Goal: Task Accomplishment & Management: Use online tool/utility

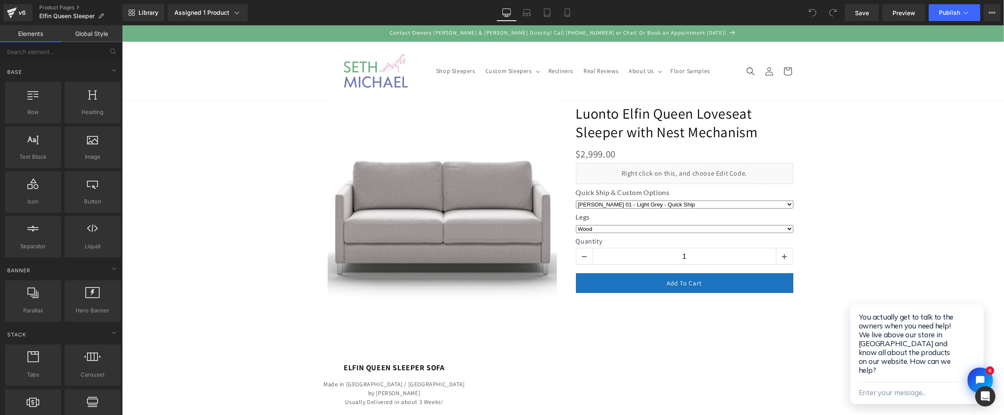
click at [81, 38] on link "Global Style" at bounding box center [91, 33] width 61 height 17
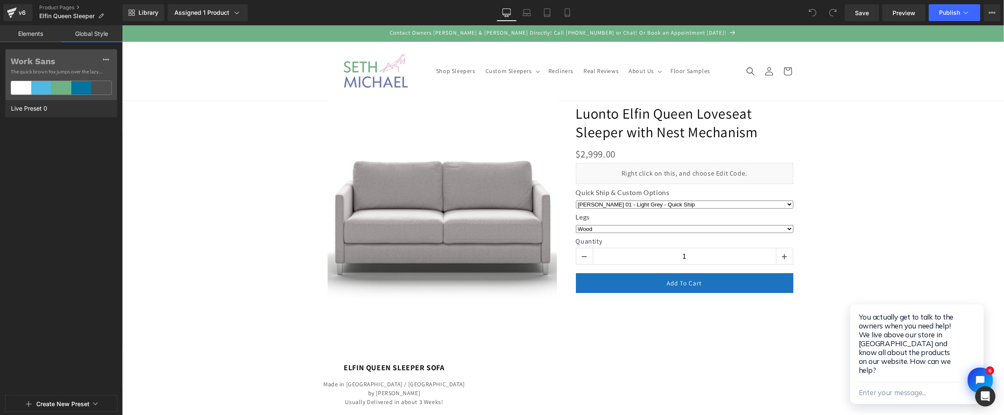
click at [30, 33] on link "Elements" at bounding box center [30, 33] width 61 height 17
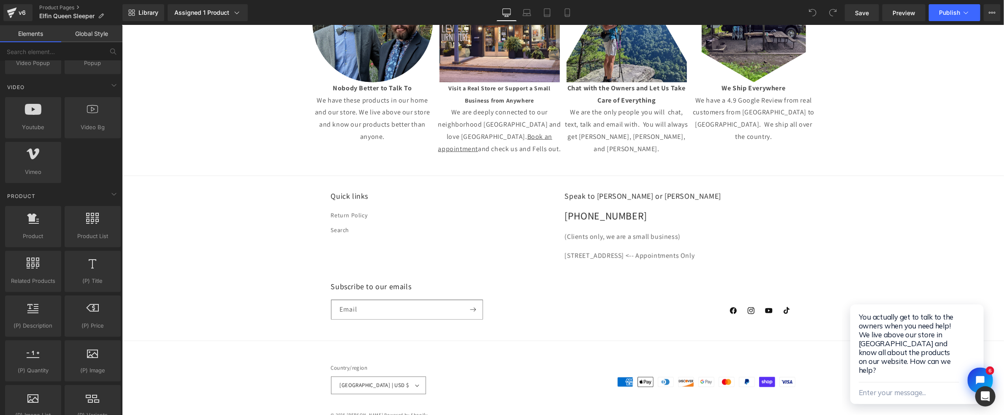
scroll to position [2932, 0]
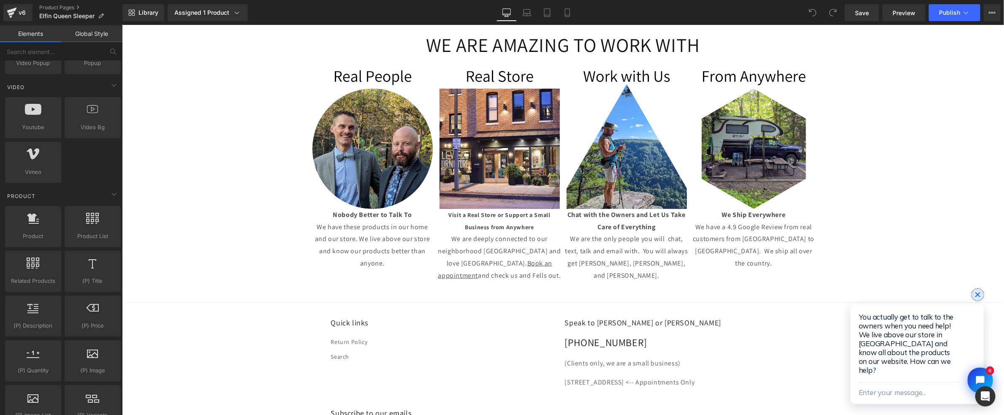
click at [977, 300] on button "Close chat widget" at bounding box center [978, 294] width 12 height 12
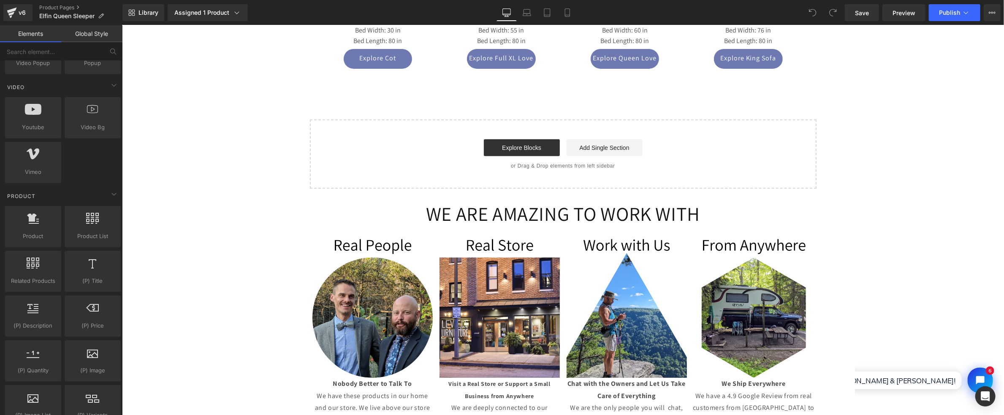
scroll to position [2721, 0]
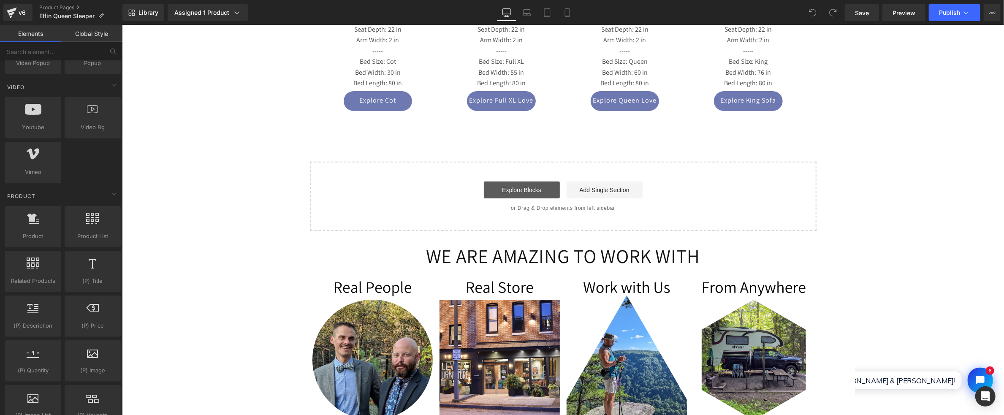
click at [533, 181] on link "Explore Blocks" at bounding box center [521, 189] width 76 height 17
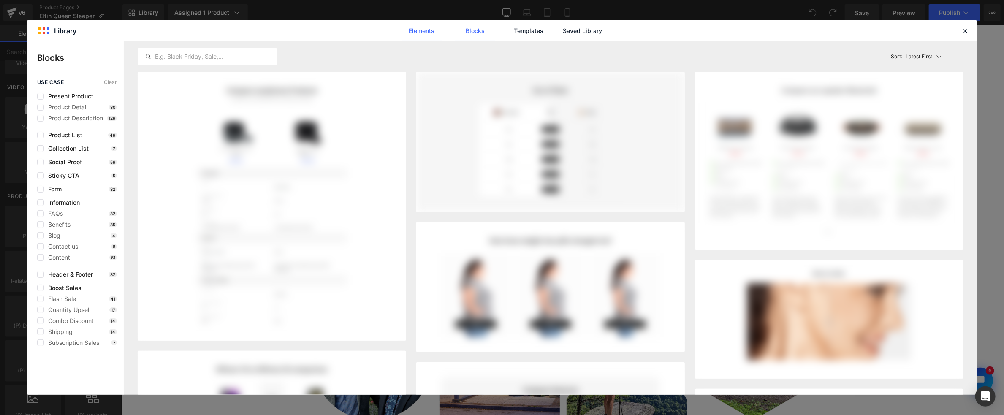
click at [509, 31] on link "Elements" at bounding box center [529, 30] width 40 height 21
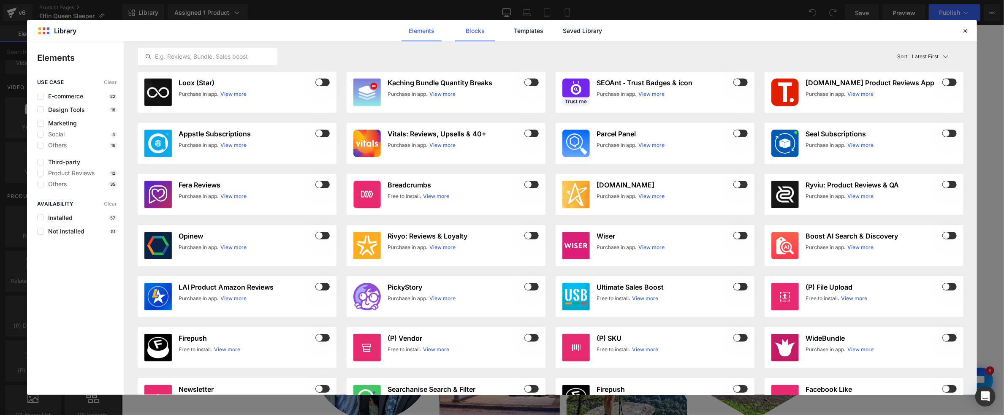
click at [562, 30] on link "Blocks" at bounding box center [582, 30] width 40 height 21
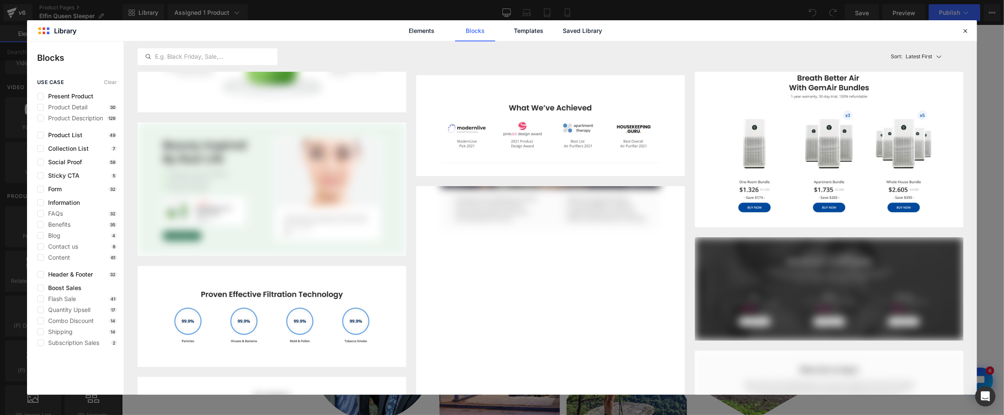
scroll to position [2097, 0]
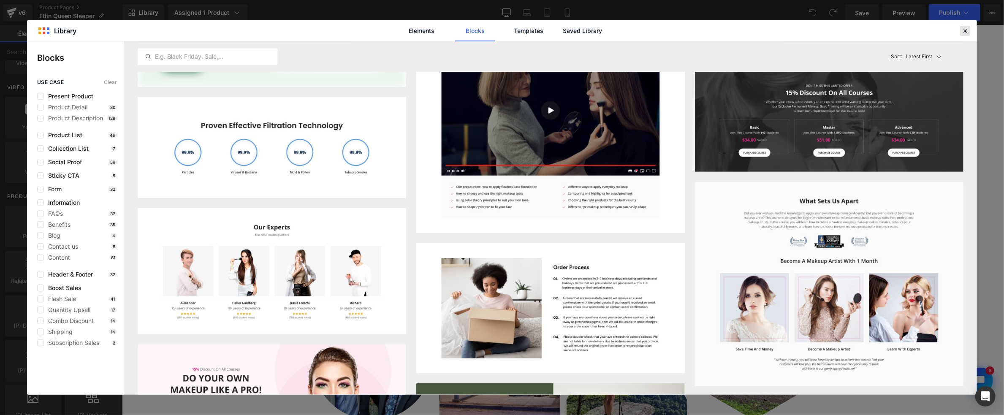
click at [962, 32] on icon at bounding box center [965, 31] width 8 height 8
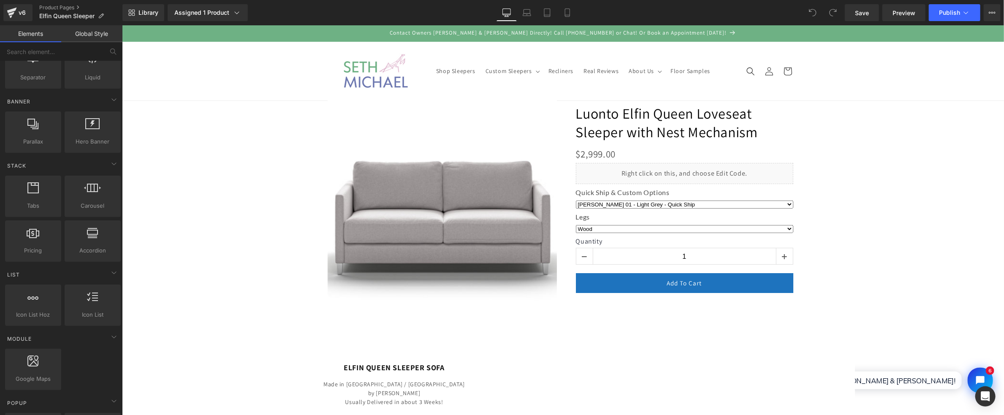
scroll to position [0, 0]
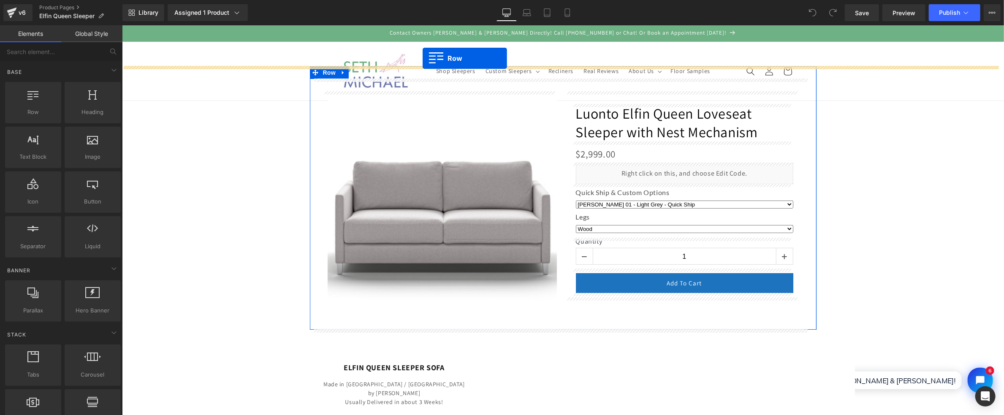
drag, startPoint x: 143, startPoint y: 130, endPoint x: 422, endPoint y: 58, distance: 288.4
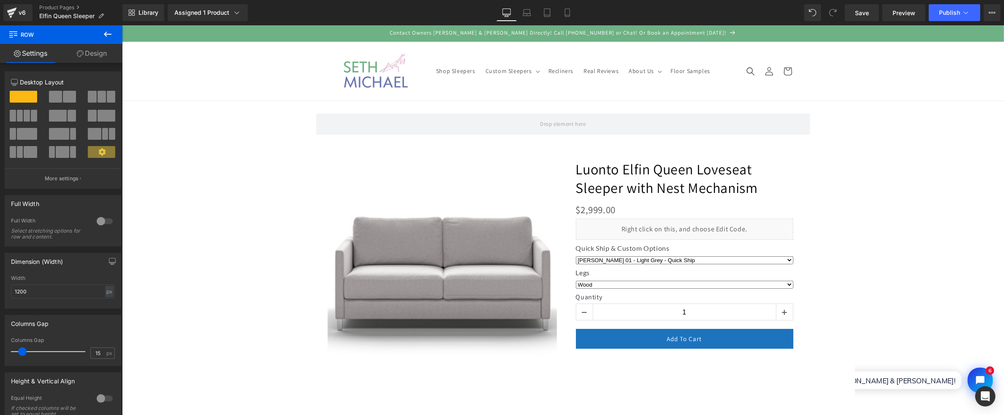
click at [106, 35] on icon at bounding box center [108, 34] width 8 height 5
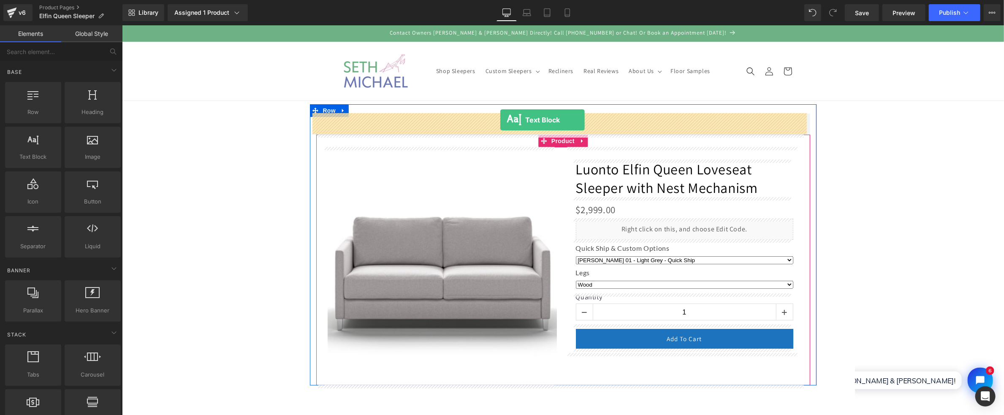
drag, startPoint x: 152, startPoint y: 179, endPoint x: 500, endPoint y: 119, distance: 353.5
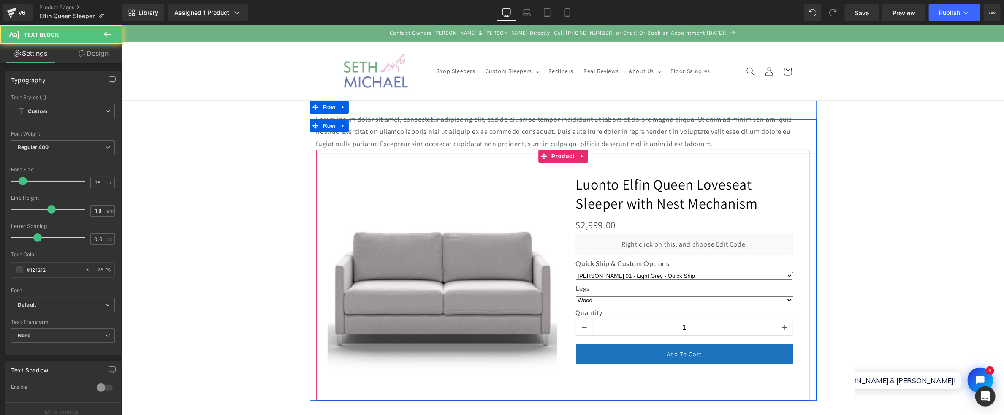
click at [571, 133] on div "‹" at bounding box center [562, 259] width 507 height 281
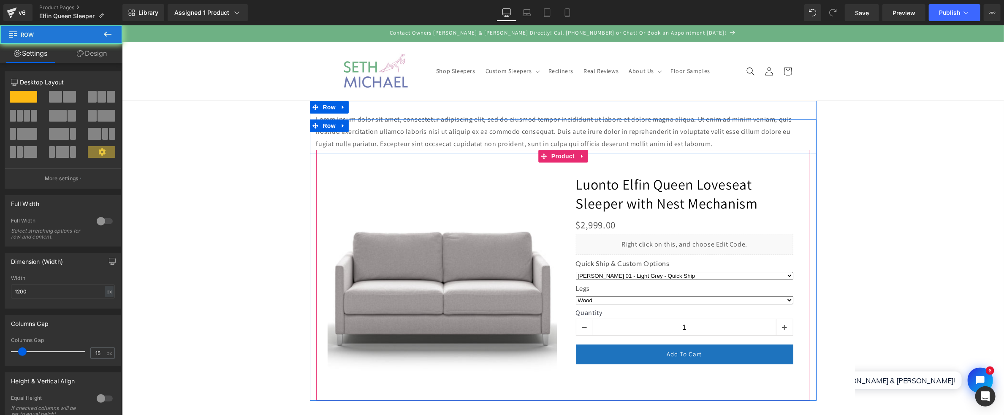
click at [573, 133] on div "‹" at bounding box center [562, 259] width 507 height 281
click at [574, 133] on div "‹" at bounding box center [562, 259] width 507 height 281
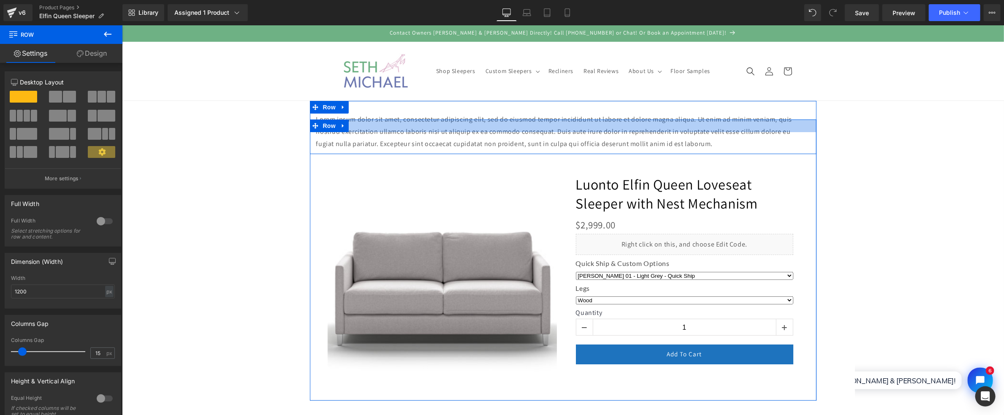
click at [608, 131] on div at bounding box center [562, 125] width 507 height 13
drag, startPoint x: 608, startPoint y: 131, endPoint x: 655, endPoint y: 134, distance: 47.4
click at [610, 131] on div at bounding box center [562, 125] width 507 height 13
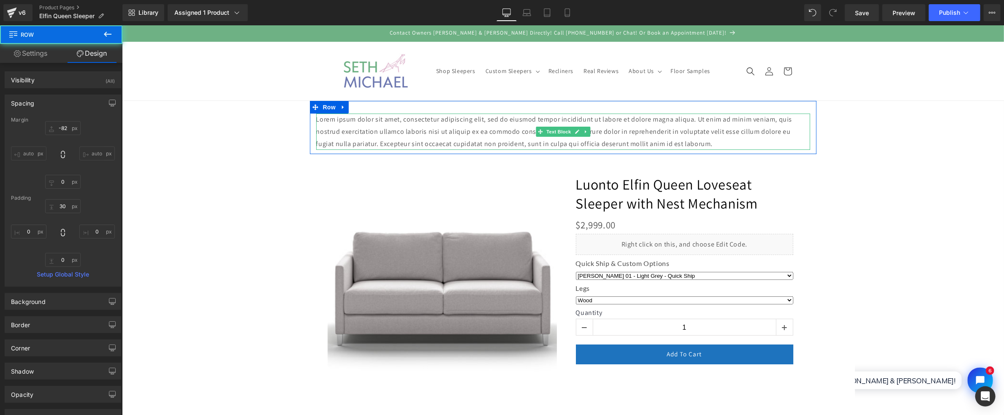
click at [595, 108] on div "Lorem ipsum dolor sit amet, consectetur adipiscing elit, sed do eiusmod tempor …" at bounding box center [562, 126] width 507 height 53
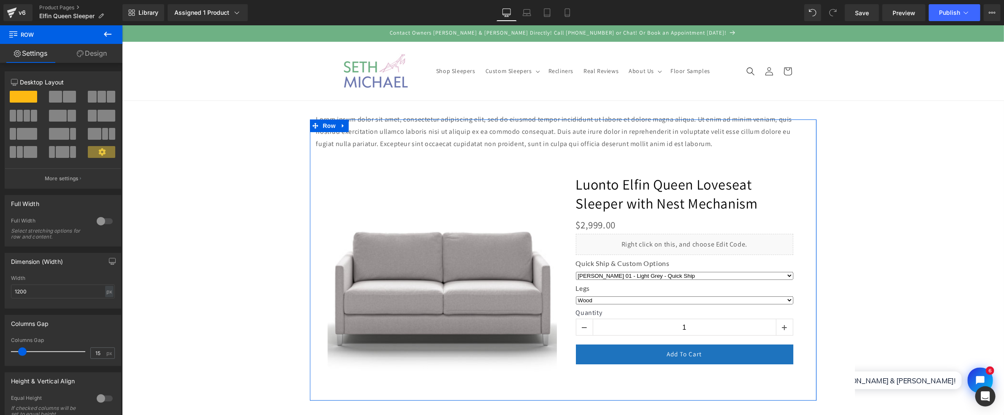
click at [665, 142] on div "‹" at bounding box center [562, 259] width 507 height 281
click at [672, 145] on div "‹" at bounding box center [562, 259] width 507 height 281
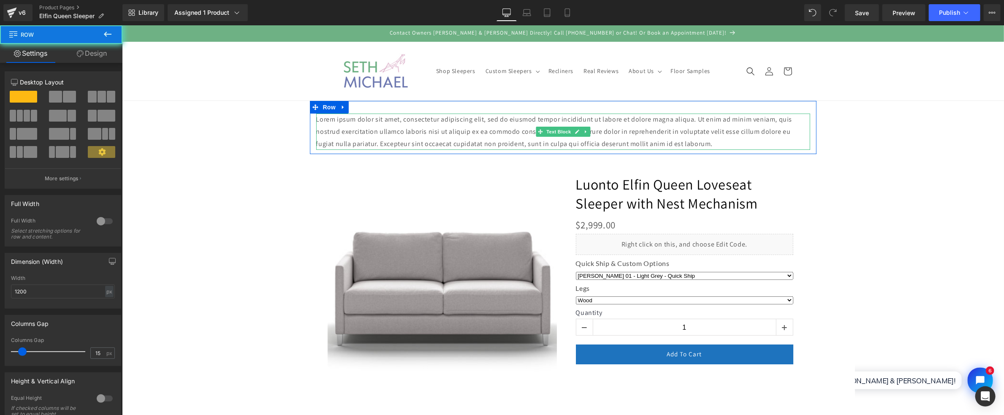
click at [635, 117] on p "Lorem ipsum dolor sit amet, consectetur adipiscing elit, sed do eiusmod tempor …" at bounding box center [563, 131] width 494 height 36
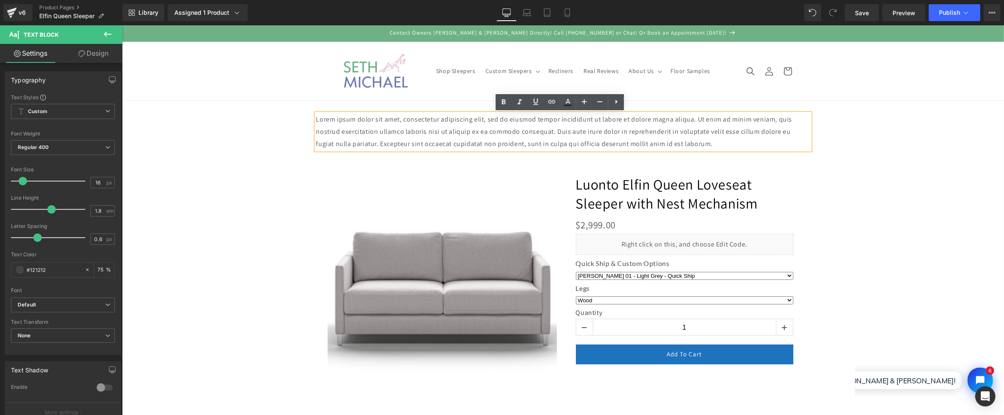
click at [372, 117] on p "Lorem ipsum dolor sit amet, consectetur adipiscing elit, sed do eiusmod tempor …" at bounding box center [563, 131] width 494 height 36
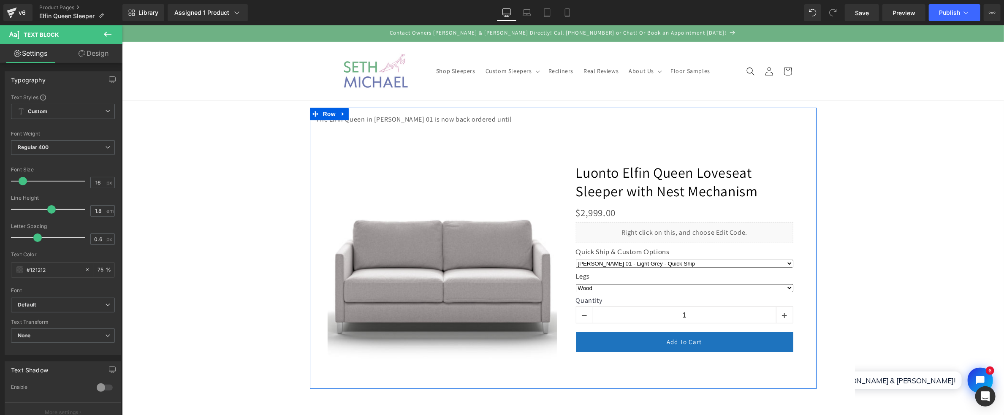
click at [485, 121] on div "‹" at bounding box center [562, 247] width 507 height 281
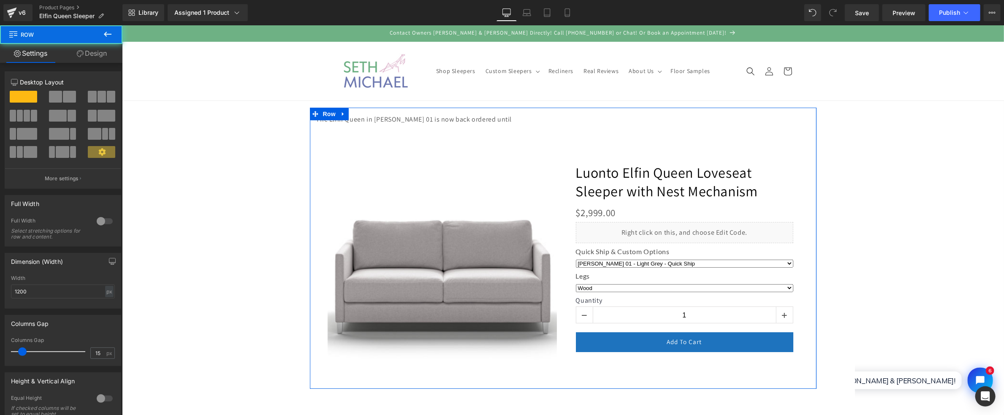
click at [486, 121] on div "‹" at bounding box center [562, 247] width 507 height 281
click at [489, 122] on div "‹" at bounding box center [562, 247] width 507 height 281
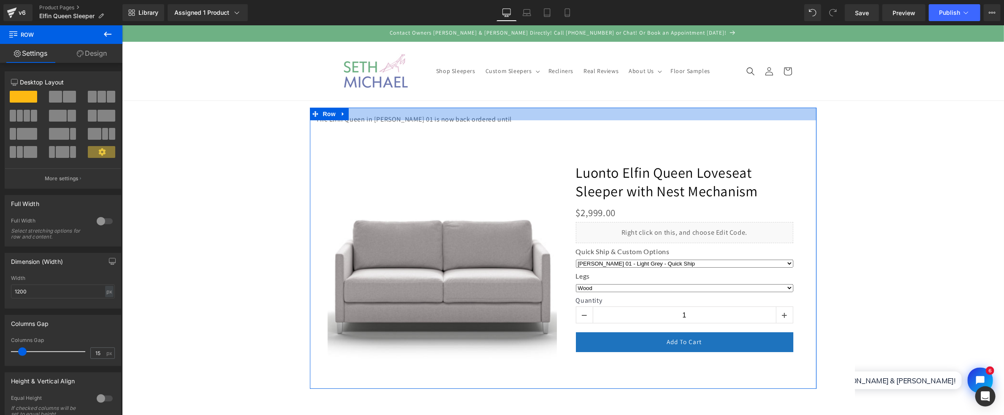
click at [481, 119] on div at bounding box center [562, 113] width 507 height 13
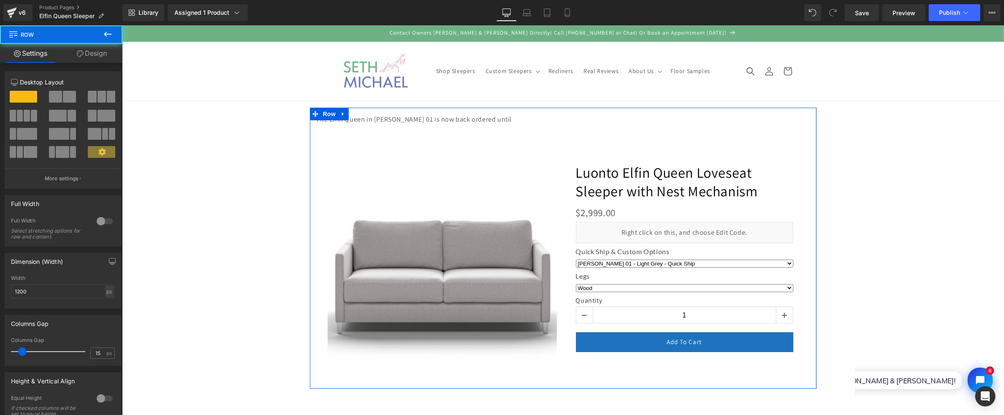
click at [480, 119] on div "‹" at bounding box center [562, 247] width 507 height 281
click at [467, 122] on div "‹" at bounding box center [562, 247] width 507 height 281
click at [467, 121] on div "‹" at bounding box center [562, 247] width 507 height 281
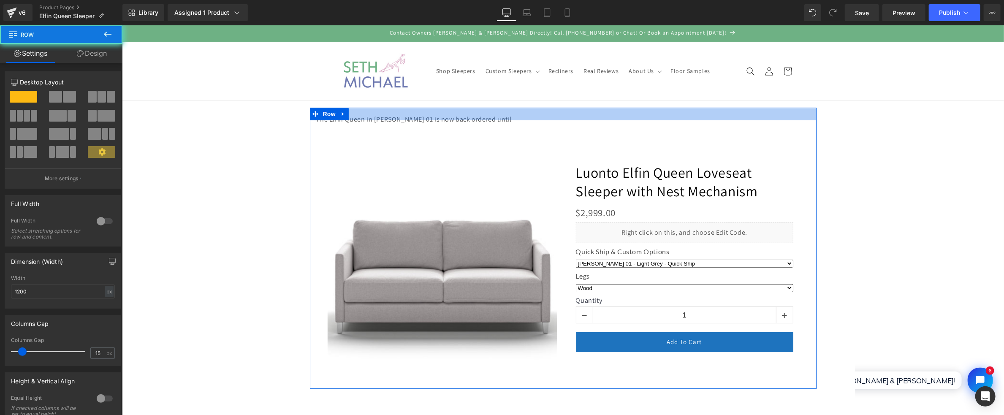
click at [456, 119] on div at bounding box center [562, 113] width 507 height 13
click at [453, 118] on div at bounding box center [562, 113] width 507 height 13
click at [367, 114] on div at bounding box center [562, 113] width 507 height 13
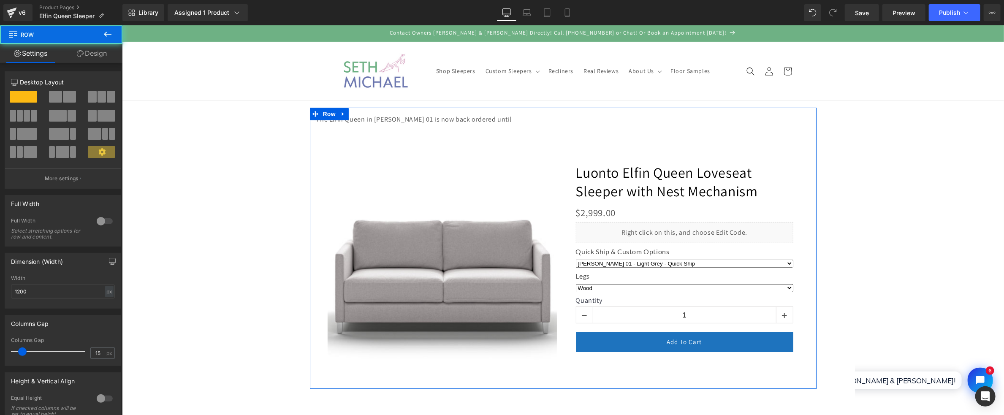
click at [374, 131] on div "‹" at bounding box center [562, 247] width 507 height 281
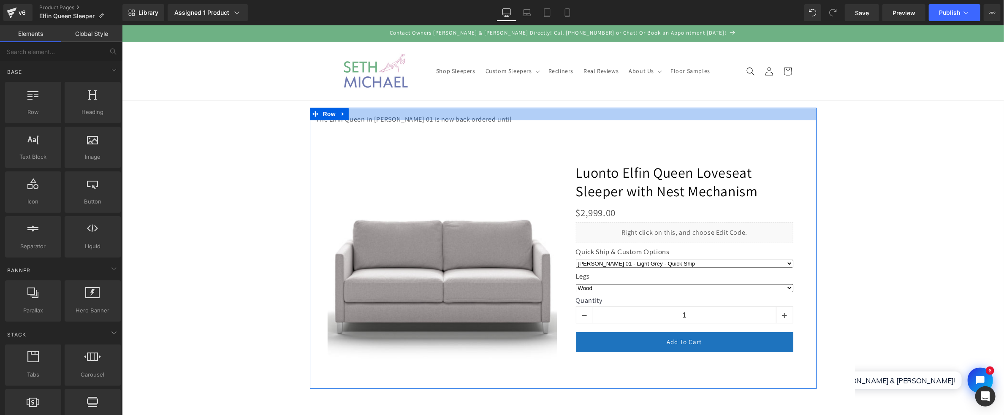
click at [348, 116] on div at bounding box center [562, 113] width 507 height 13
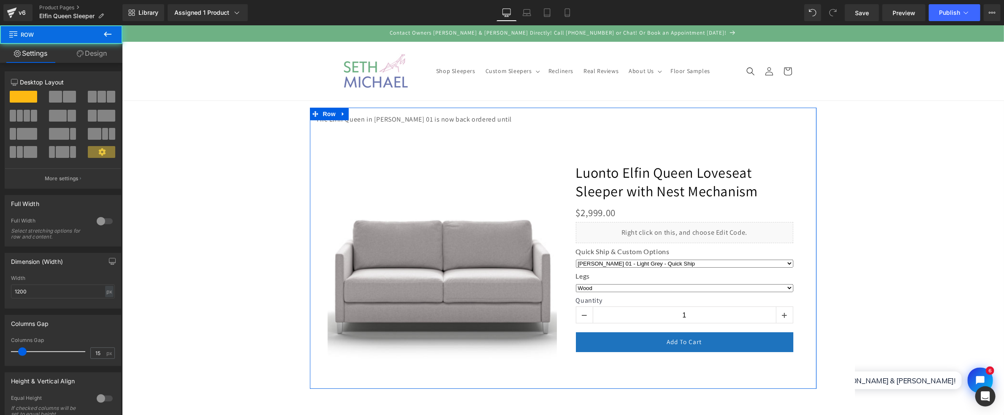
click at [530, 138] on div "‹" at bounding box center [563, 263] width 494 height 251
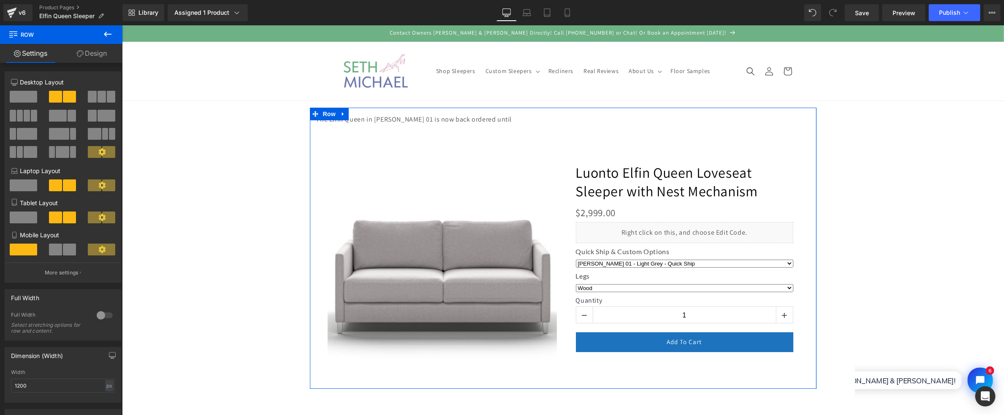
click at [468, 125] on div "‹" at bounding box center [562, 247] width 507 height 281
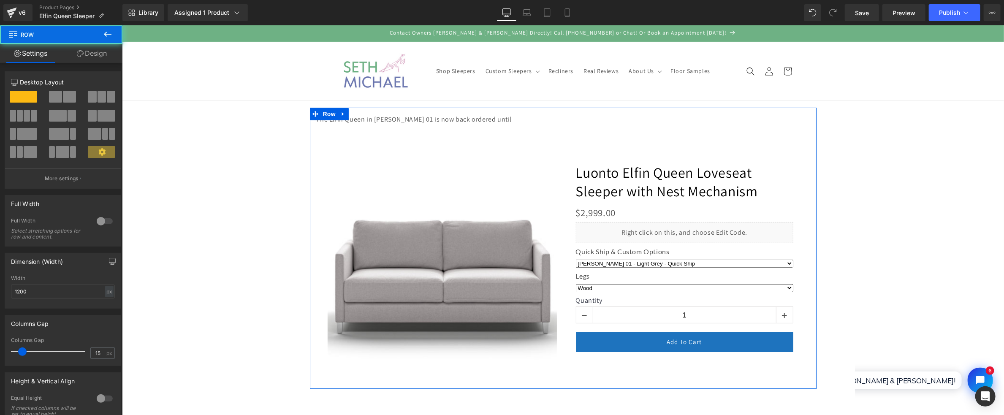
click at [467, 121] on div "‹" at bounding box center [562, 247] width 507 height 281
click at [463, 118] on div at bounding box center [562, 113] width 507 height 13
click at [429, 122] on div "‹" at bounding box center [562, 247] width 507 height 281
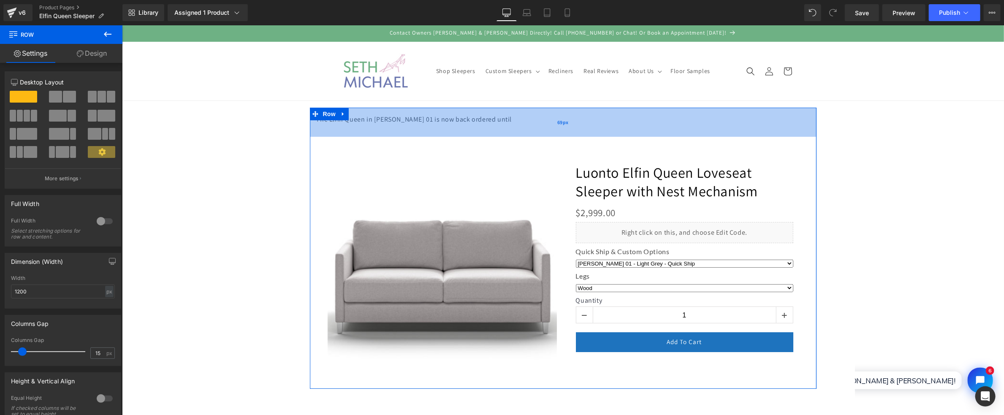
drag, startPoint x: 358, startPoint y: 114, endPoint x: 360, endPoint y: 130, distance: 16.6
click at [360, 130] on div "69px" at bounding box center [562, 121] width 507 height 29
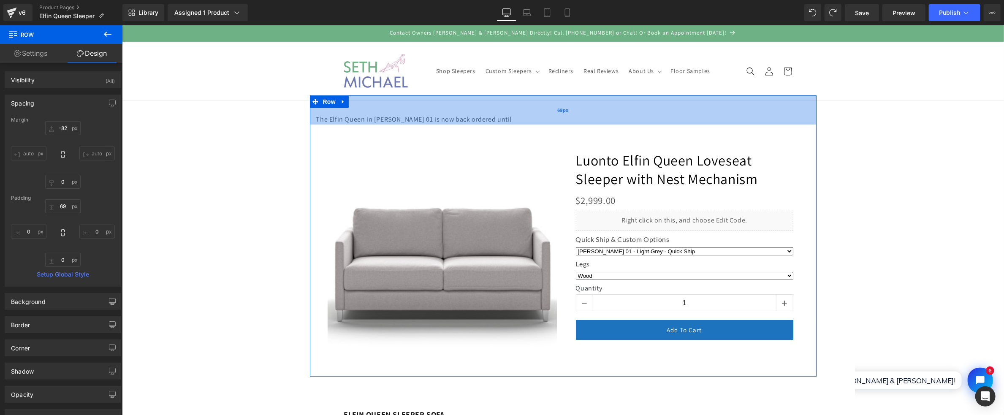
click at [469, 122] on div "69px" at bounding box center [562, 109] width 507 height 29
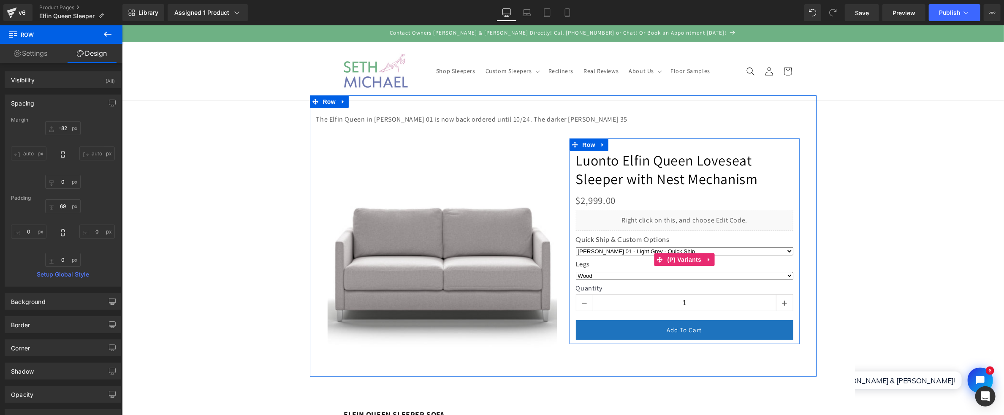
click at [629, 252] on select "[PERSON_NAME] 01 - Light Grey - Quick Ship [PERSON_NAME] 35 - Graphite - Quick …" at bounding box center [683, 251] width 217 height 8
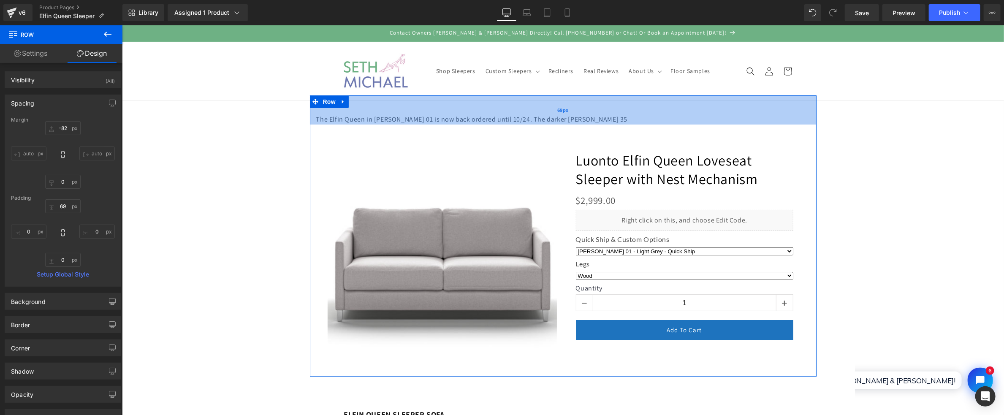
click at [575, 116] on div "69px" at bounding box center [562, 109] width 507 height 29
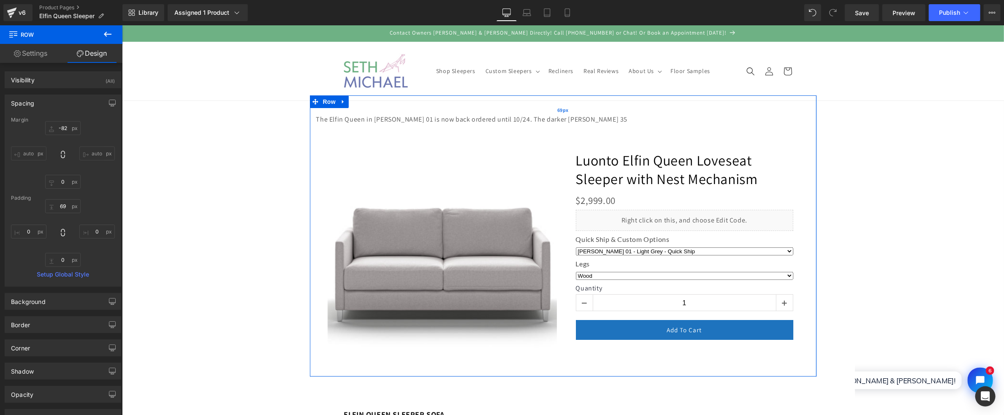
click at [549, 118] on div "69px" at bounding box center [562, 109] width 507 height 29
click at [541, 124] on div "69px" at bounding box center [562, 109] width 507 height 29
click at [540, 129] on icon at bounding box center [543, 131] width 6 height 6
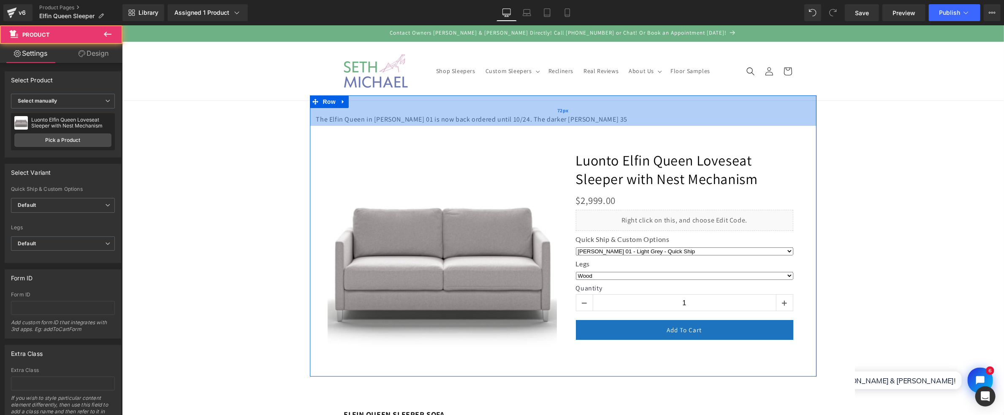
click at [531, 124] on div "72px" at bounding box center [562, 110] width 507 height 30
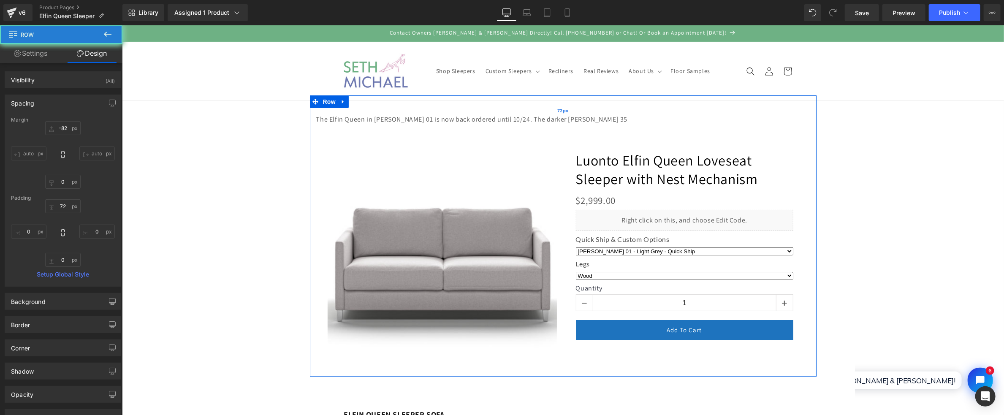
click at [502, 120] on div "72px" at bounding box center [562, 110] width 507 height 30
click at [325, 116] on div "73px" at bounding box center [562, 110] width 507 height 31
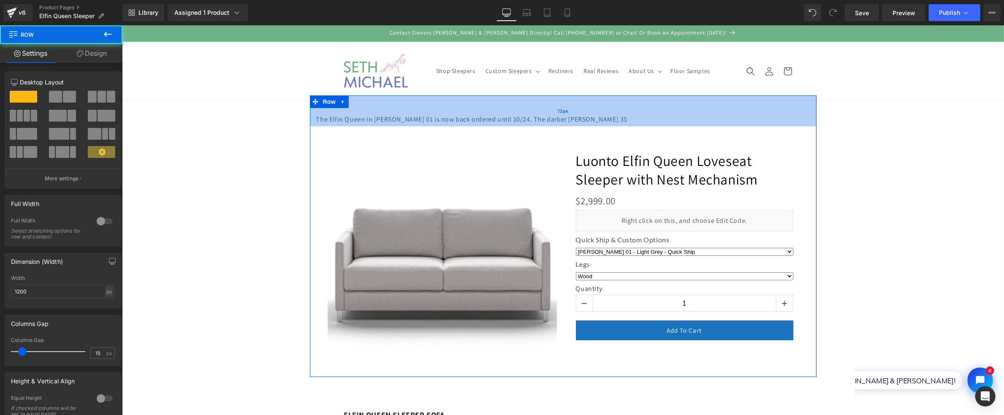
click at [377, 106] on div "73px" at bounding box center [562, 110] width 507 height 31
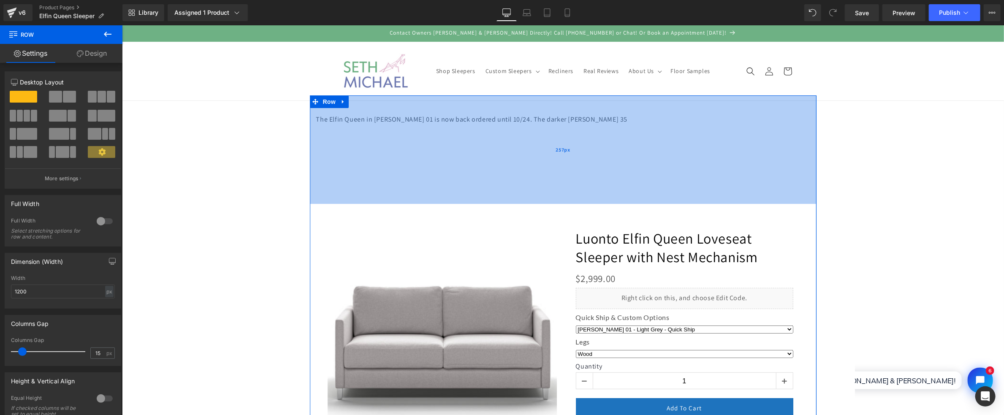
drag, startPoint x: 557, startPoint y: 110, endPoint x: 523, endPoint y: 167, distance: 66.5
click at [552, 192] on div "257px" at bounding box center [562, 149] width 507 height 109
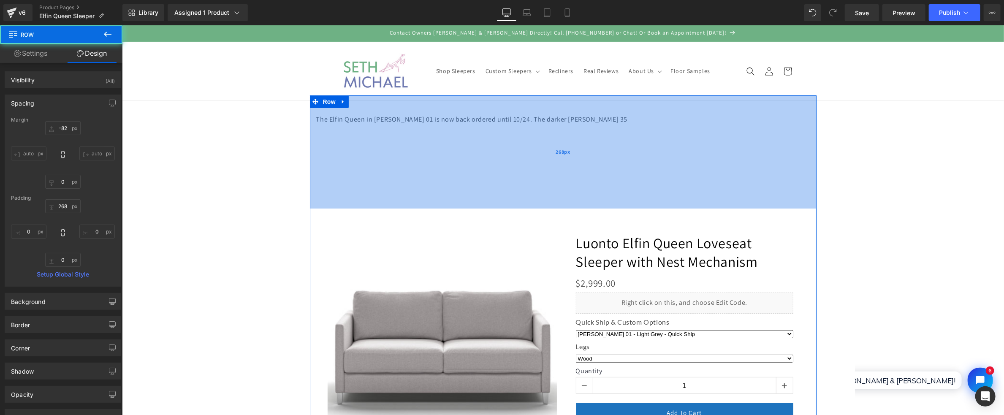
click at [477, 122] on div "268px" at bounding box center [562, 151] width 507 height 113
click at [437, 119] on div "268px" at bounding box center [562, 151] width 507 height 113
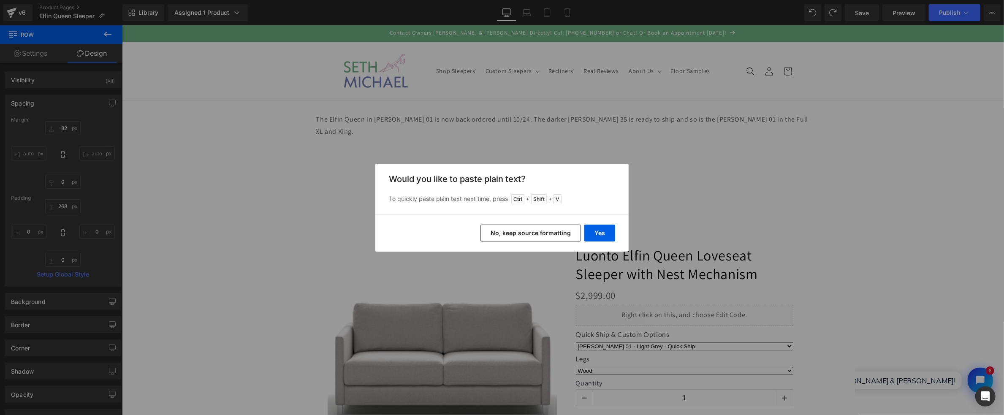
click at [111, 33] on div "Back to Library Insert Would you like to paste plain text? To quickly paste pla…" at bounding box center [502, 207] width 1004 height 415
click at [594, 233] on button "Yes" at bounding box center [599, 233] width 31 height 17
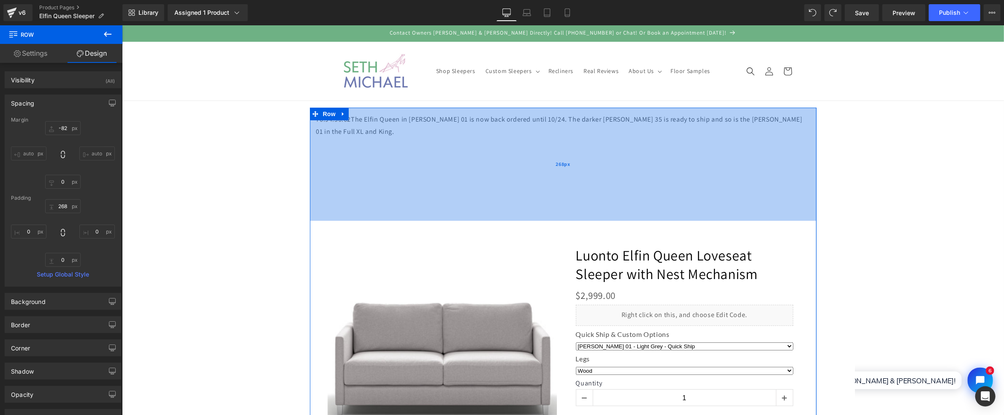
drag, startPoint x: 613, startPoint y: 121, endPoint x: 620, endPoint y: 120, distance: 6.9
click at [613, 121] on div "268px" at bounding box center [562, 163] width 507 height 113
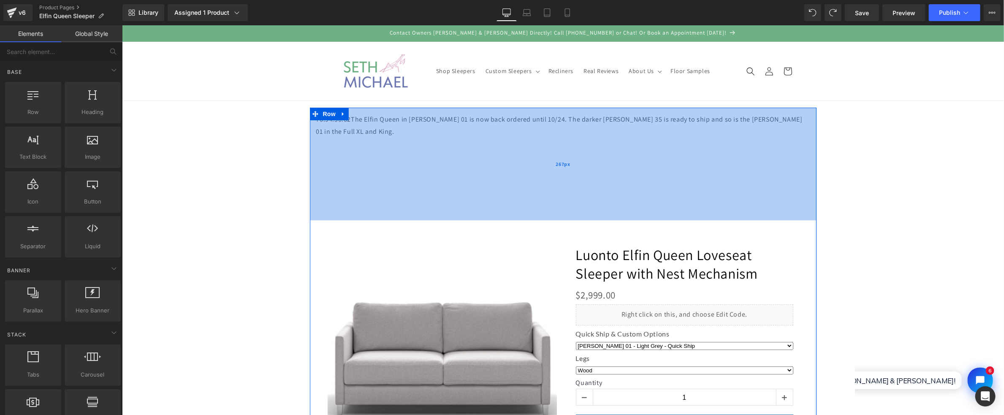
click at [487, 119] on div "267px" at bounding box center [562, 163] width 507 height 113
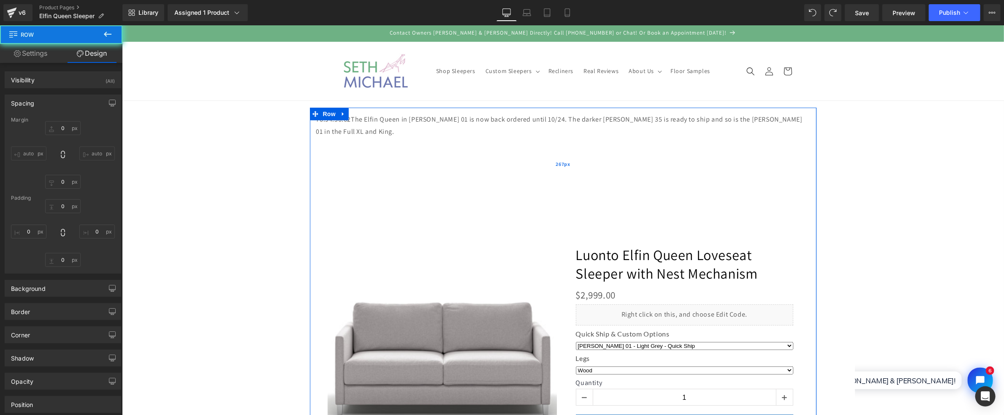
click at [396, 117] on div "267px" at bounding box center [562, 163] width 507 height 113
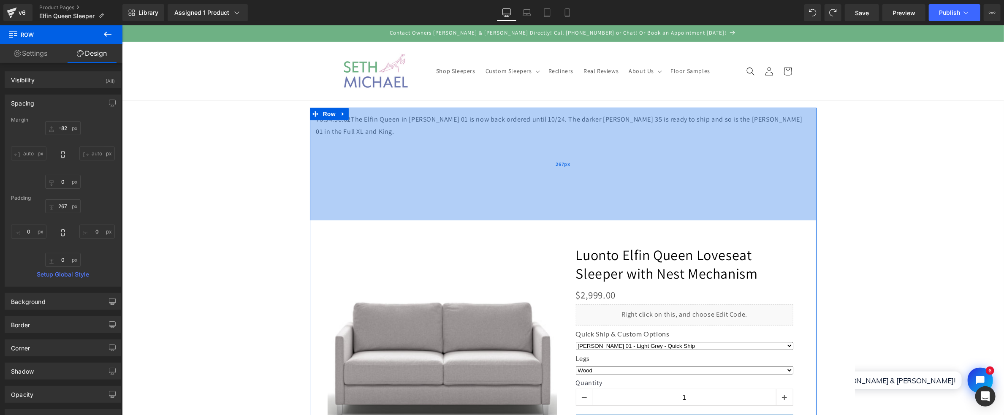
click at [361, 117] on div "267px" at bounding box center [562, 163] width 507 height 113
click at [315, 118] on div "267px" at bounding box center [562, 163] width 507 height 113
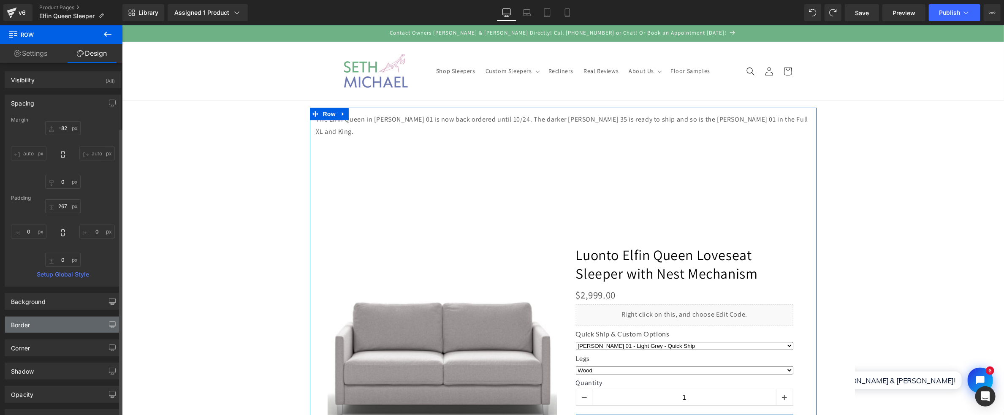
scroll to position [79, 0]
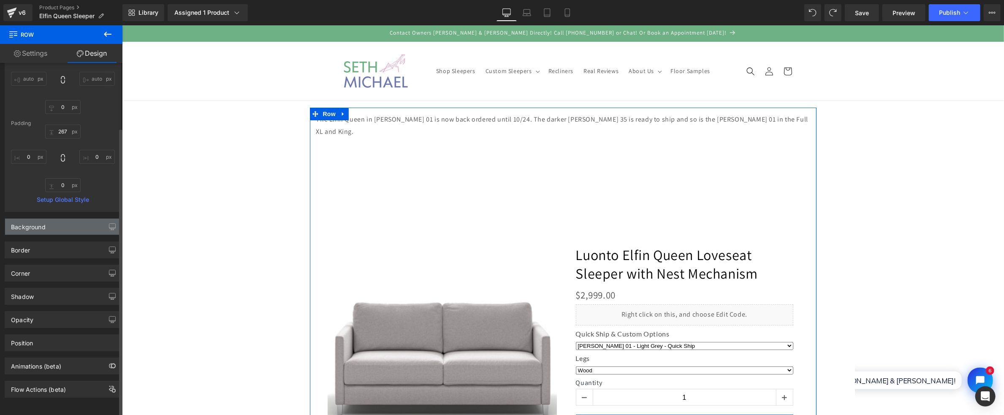
click at [73, 229] on div "Background" at bounding box center [63, 227] width 116 height 16
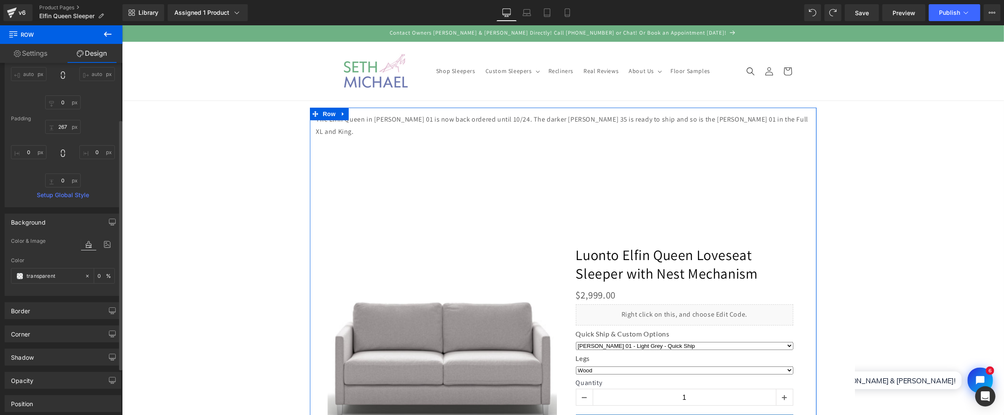
click at [73, 224] on div "Background" at bounding box center [63, 222] width 116 height 16
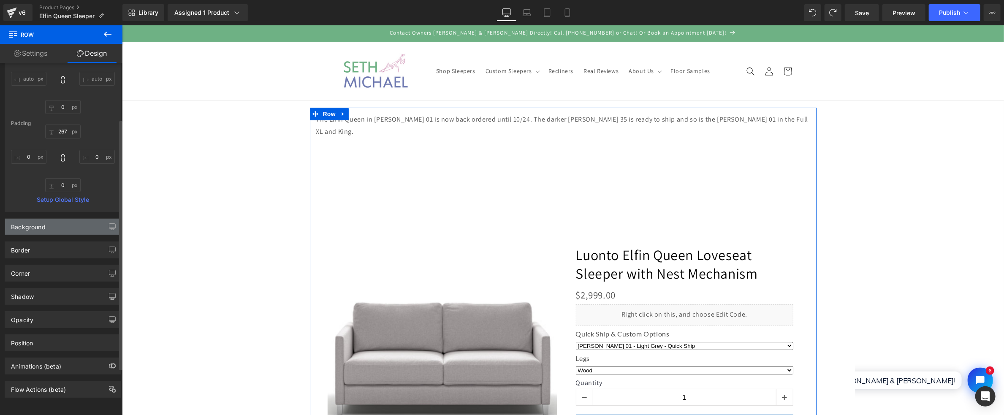
click at [73, 224] on div "Background" at bounding box center [63, 227] width 116 height 16
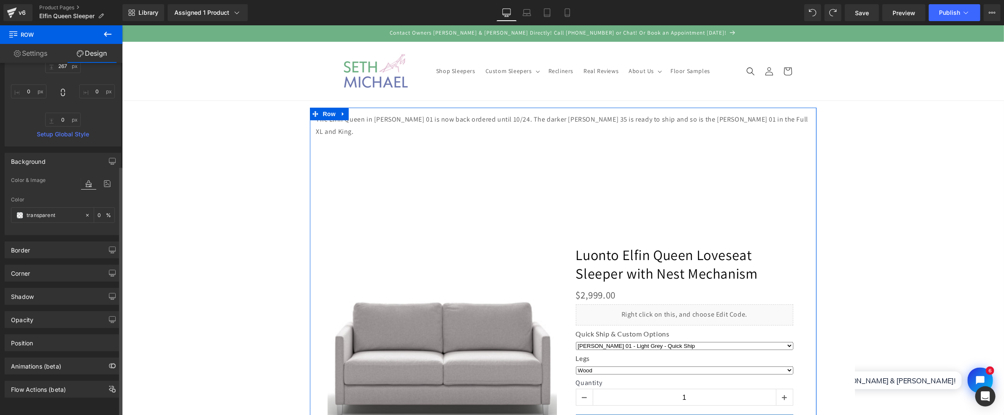
scroll to position [60, 0]
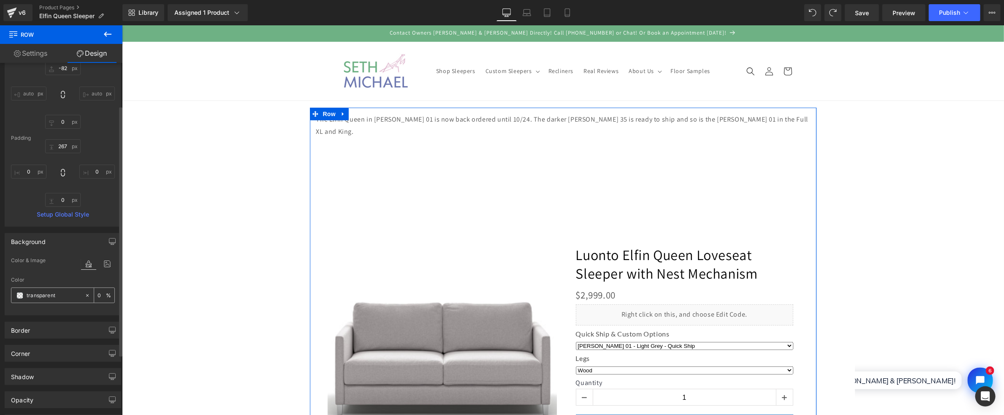
click at [77, 292] on input "text" at bounding box center [54, 295] width 54 height 9
click at [41, 294] on input "text" at bounding box center [54, 295] width 54 height 9
click at [17, 293] on span at bounding box center [19, 295] width 7 height 7
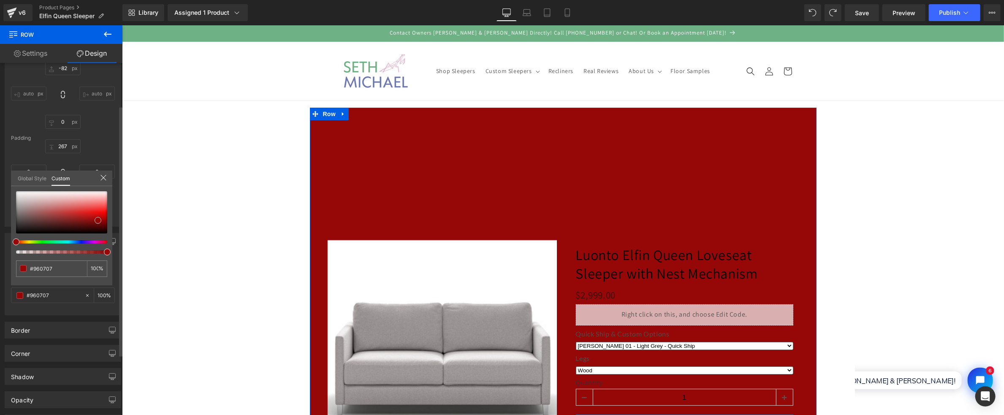
click at [98, 220] on div at bounding box center [61, 212] width 91 height 42
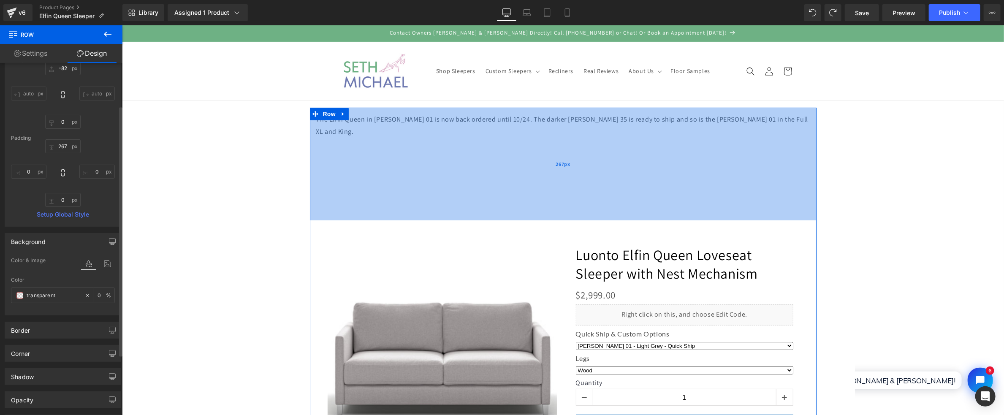
click at [334, 117] on div "267px" at bounding box center [562, 163] width 507 height 113
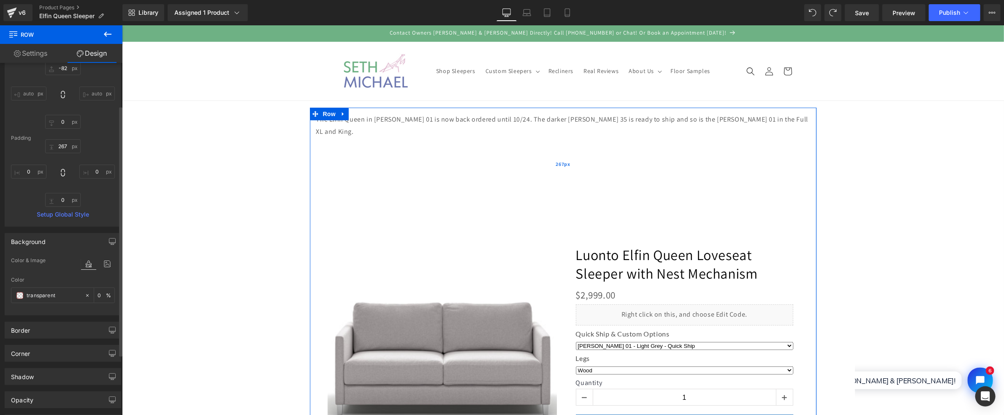
click at [733, 121] on div "267px" at bounding box center [562, 163] width 507 height 113
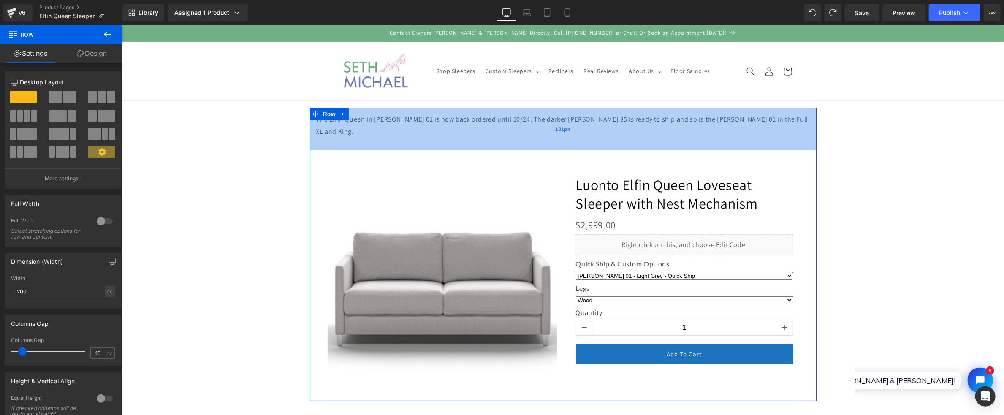
drag, startPoint x: 571, startPoint y: 204, endPoint x: 574, endPoint y: 134, distance: 70.2
click at [574, 134] on div "101px" at bounding box center [562, 128] width 507 height 43
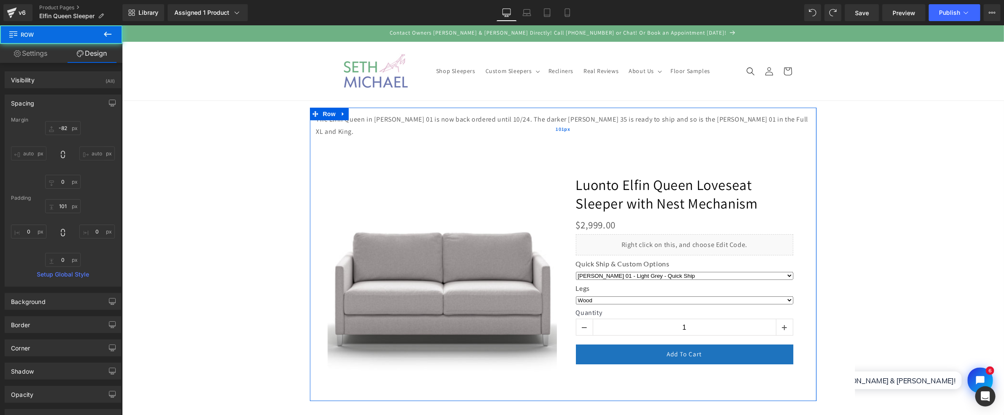
click at [632, 122] on div "101px" at bounding box center [562, 128] width 507 height 43
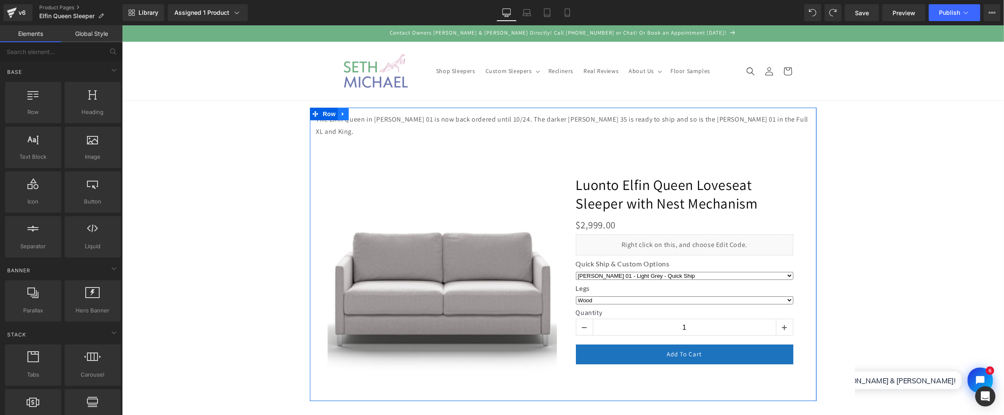
click at [342, 107] on link at bounding box center [342, 113] width 11 height 13
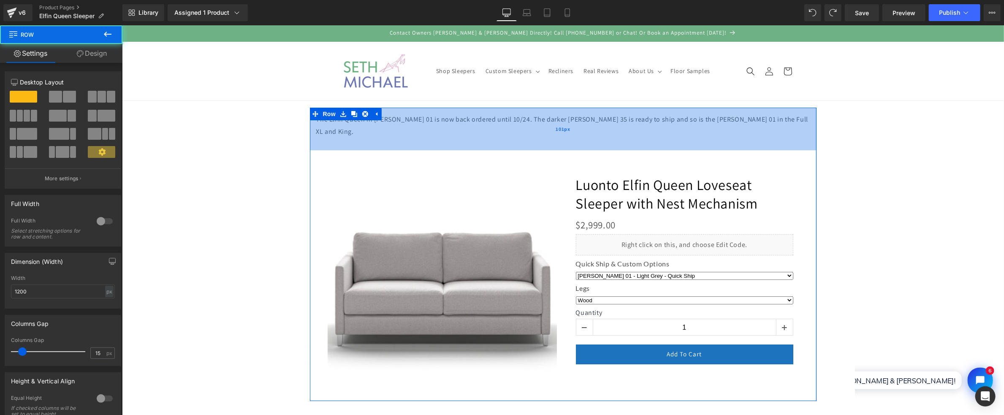
click at [345, 121] on div "101px" at bounding box center [562, 128] width 507 height 43
click at [494, 118] on div "101px" at bounding box center [562, 128] width 507 height 43
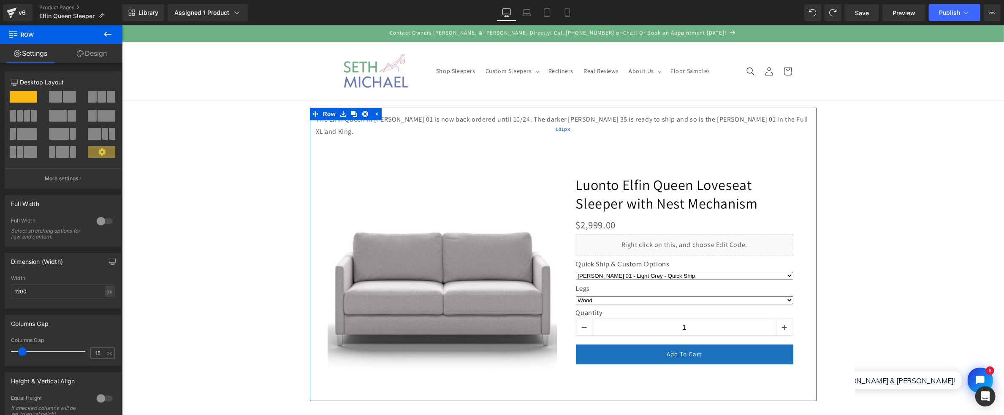
drag, startPoint x: 494, startPoint y: 118, endPoint x: 642, endPoint y: 119, distance: 147.8
click at [496, 118] on div "101px" at bounding box center [562, 128] width 507 height 43
click at [735, 120] on div "101px" at bounding box center [562, 128] width 507 height 43
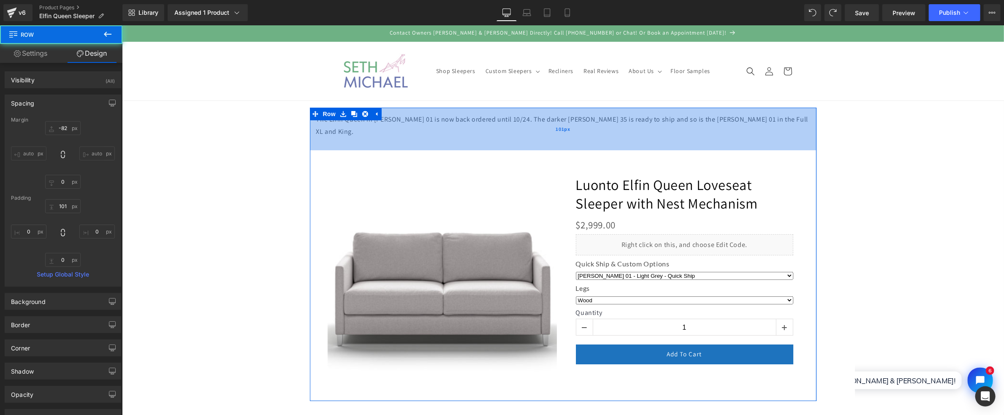
click at [762, 119] on div "101px" at bounding box center [562, 128] width 507 height 43
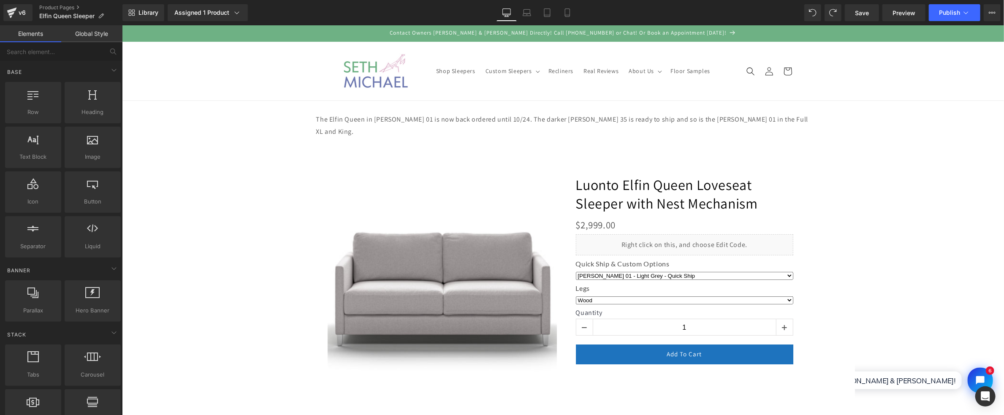
drag, startPoint x: 909, startPoint y: 109, endPoint x: 873, endPoint y: 91, distance: 40.0
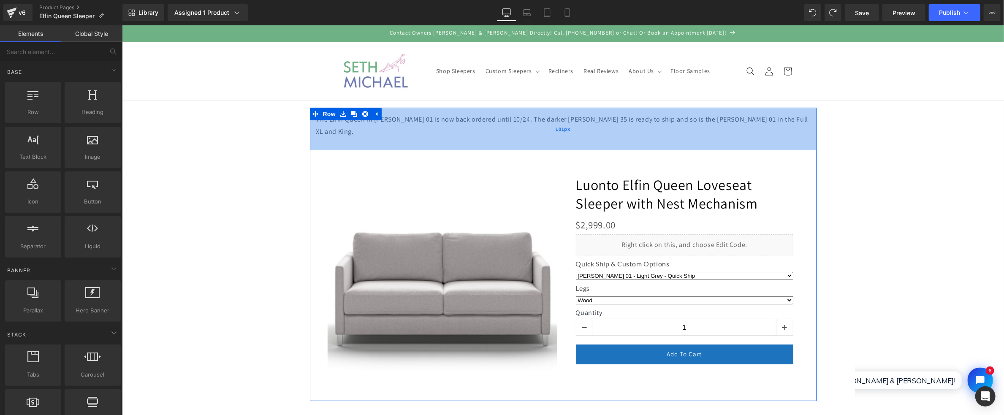
click at [730, 116] on div "101px" at bounding box center [562, 128] width 507 height 43
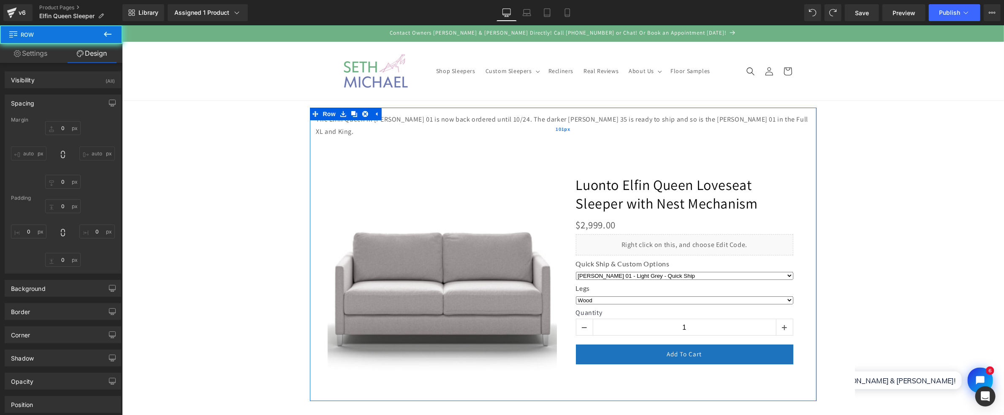
click at [742, 119] on div "101px" at bounding box center [562, 128] width 507 height 43
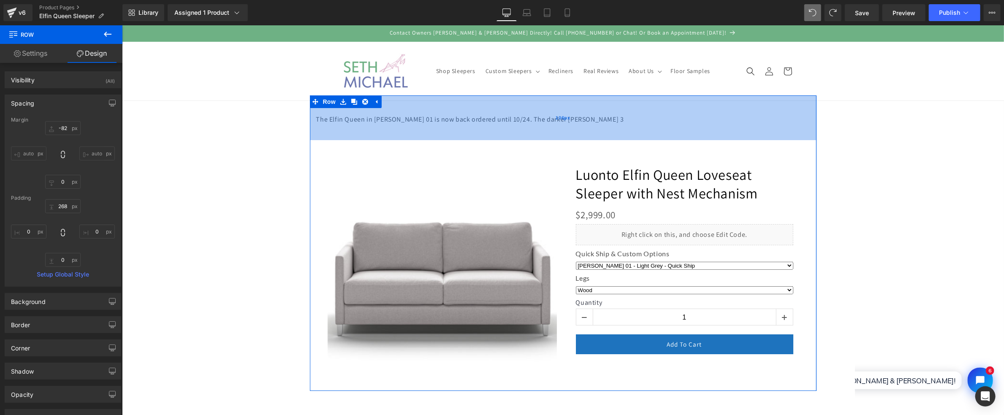
drag, startPoint x: 552, startPoint y: 196, endPoint x: 552, endPoint y: 128, distance: 68.4
click at [552, 128] on div "106px" at bounding box center [562, 117] width 507 height 45
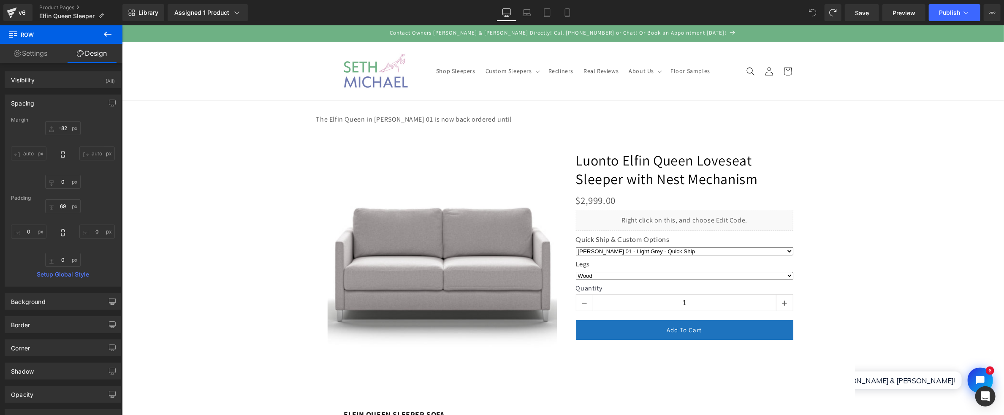
click at [814, 8] on span at bounding box center [812, 12] width 17 height 17
click at [807, 13] on span at bounding box center [812, 12] width 17 height 17
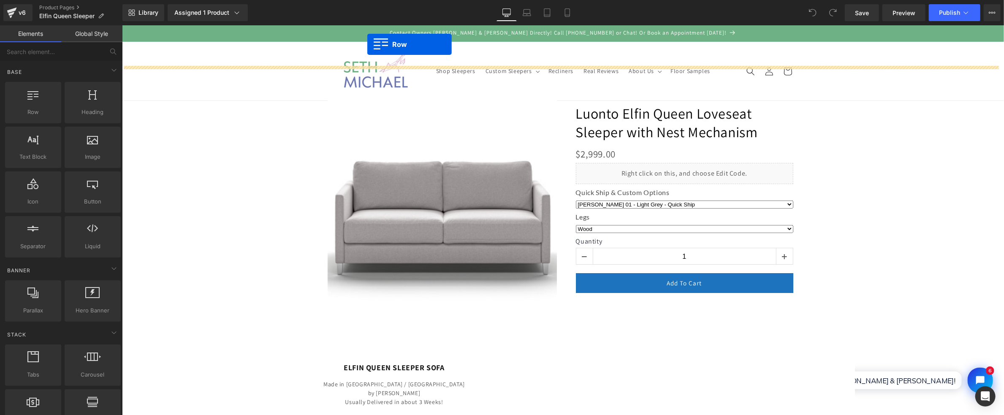
drag, startPoint x: 154, startPoint y: 136, endPoint x: 367, endPoint y: 44, distance: 232.1
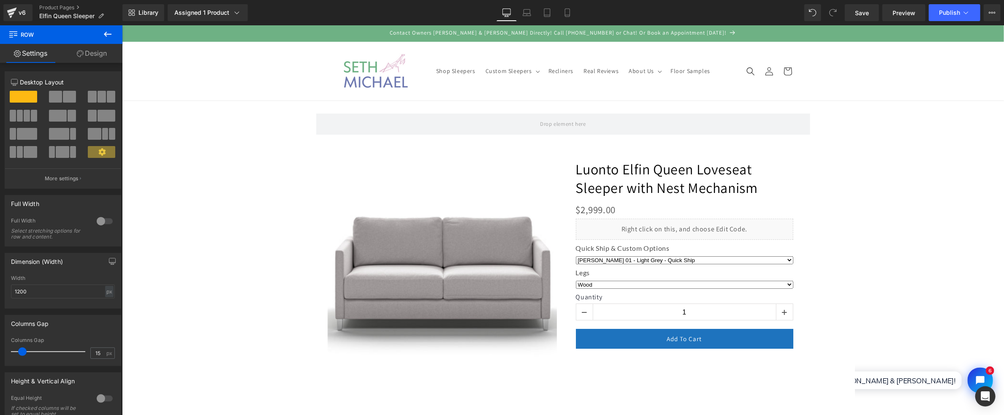
click at [102, 36] on button at bounding box center [108, 34] width 30 height 19
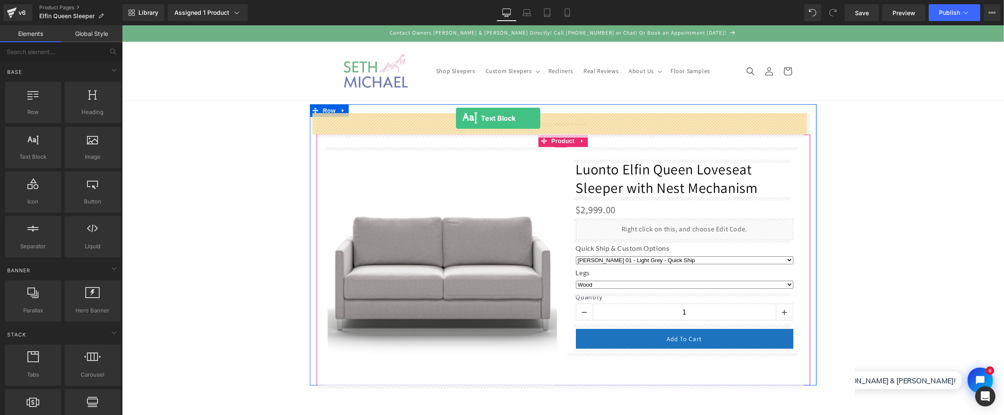
drag, startPoint x: 155, startPoint y: 176, endPoint x: 456, endPoint y: 118, distance: 305.9
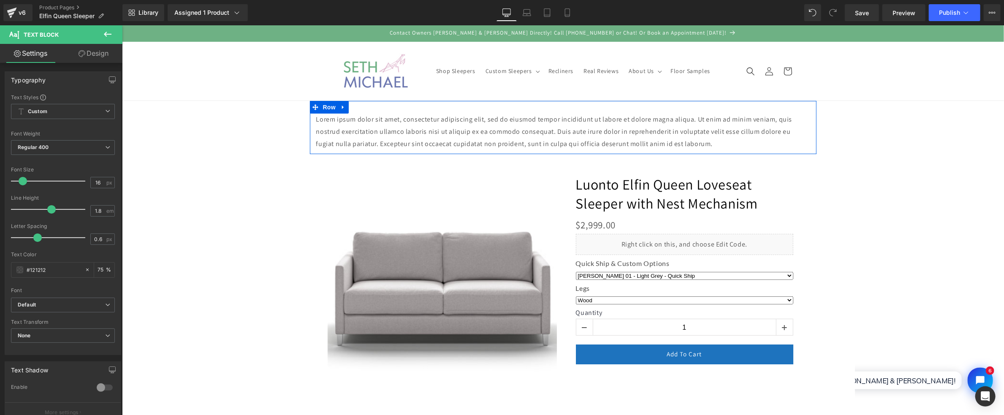
click at [422, 110] on div "Lorem ipsum dolor sit amet, consectetur adipiscing elit, sed do eiusmod tempor …" at bounding box center [562, 126] width 507 height 53
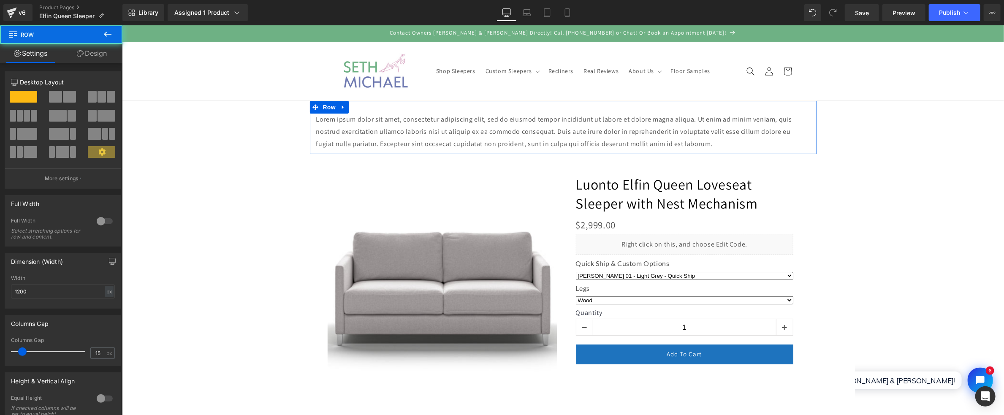
click at [422, 110] on div "Lorem ipsum dolor sit amet, consectetur adipiscing elit, sed do eiusmod tempor …" at bounding box center [562, 126] width 507 height 53
click at [423, 111] on div "Lorem ipsum dolor sit amet, consectetur adipiscing elit, sed do eiusmod tempor …" at bounding box center [562, 126] width 507 height 53
click at [122, 25] on div at bounding box center [122, 25] width 0 height 0
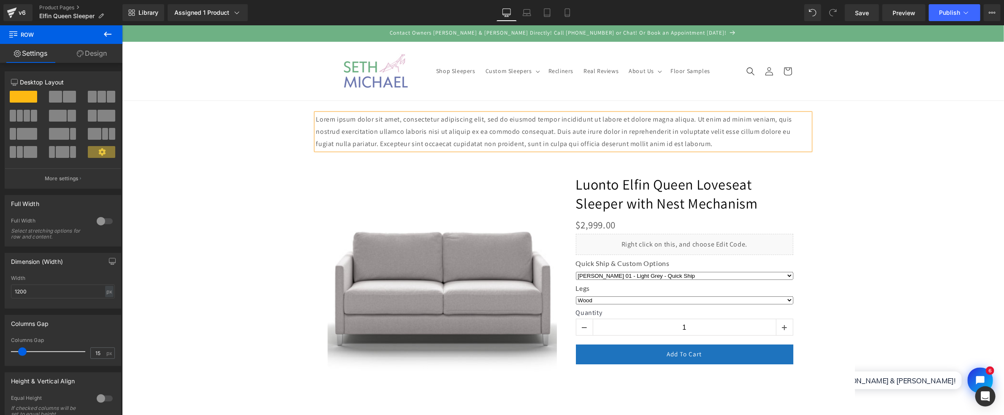
click at [429, 115] on p "Lorem ipsum dolor sit amet, consectetur adipiscing elit, sed do eiusmod tempor …" at bounding box center [563, 131] width 494 height 36
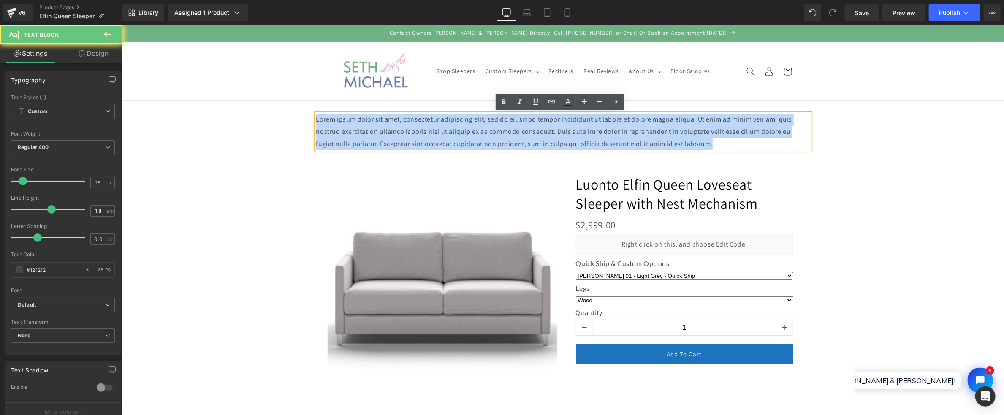
click at [429, 115] on p "Lorem ipsum dolor sit amet, consectetur adipiscing elit, sed do eiusmod tempor …" at bounding box center [563, 131] width 494 height 36
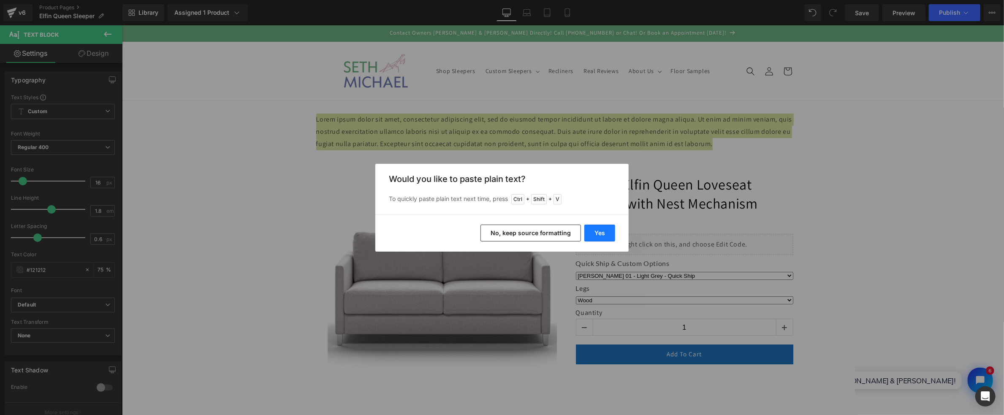
click at [601, 229] on button "Yes" at bounding box center [599, 233] width 31 height 17
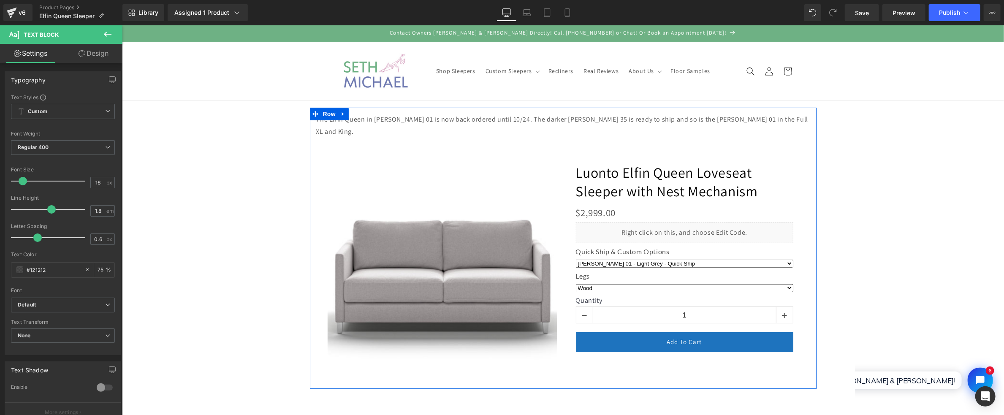
click at [481, 117] on div "‹" at bounding box center [562, 247] width 507 height 281
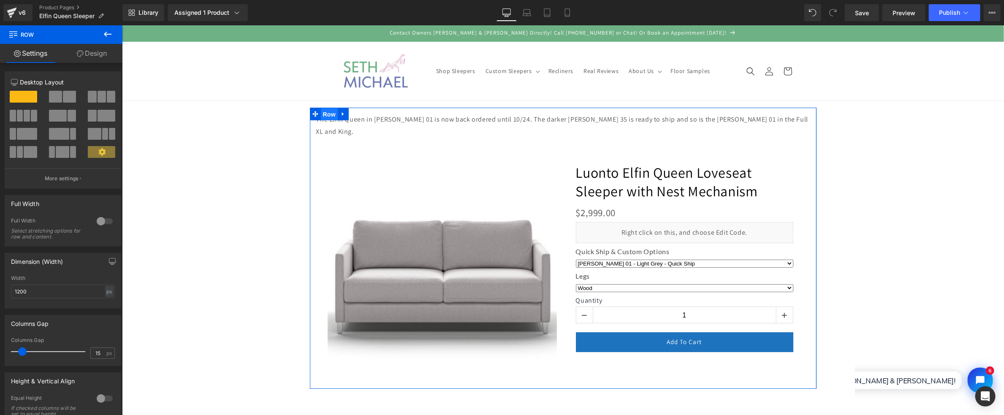
click at [324, 108] on span "Row" at bounding box center [328, 114] width 17 height 13
